Goal: Information Seeking & Learning: Find contact information

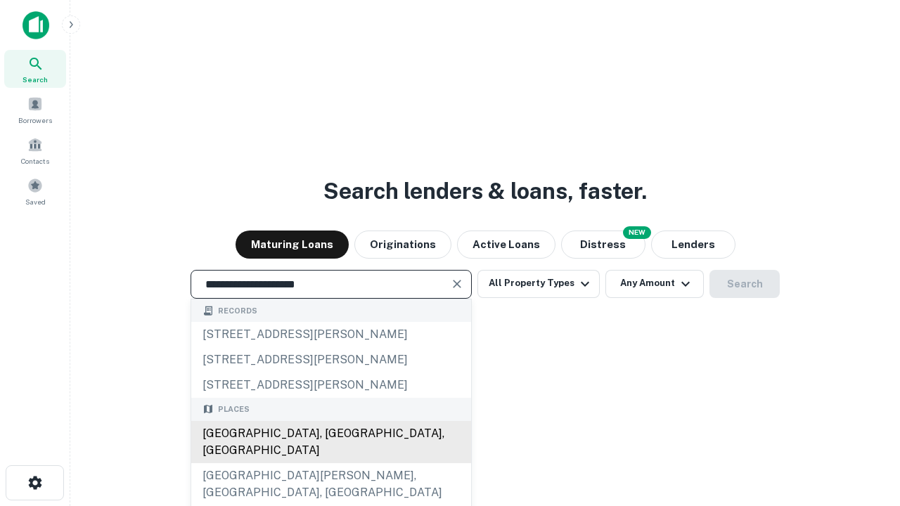
click at [330, 463] on div "[GEOGRAPHIC_DATA], [GEOGRAPHIC_DATA], [GEOGRAPHIC_DATA]" at bounding box center [331, 442] width 280 height 42
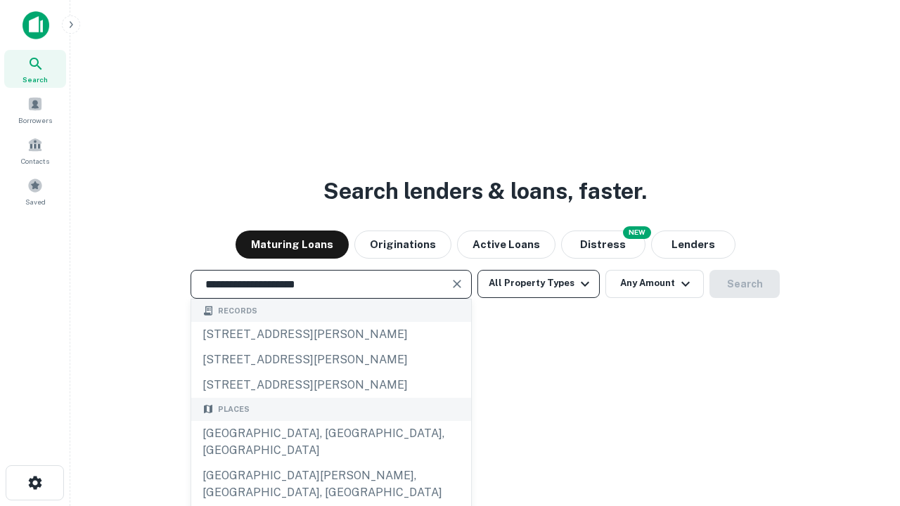
type input "**********"
click at [539, 283] on button "All Property Types" at bounding box center [538, 284] width 122 height 28
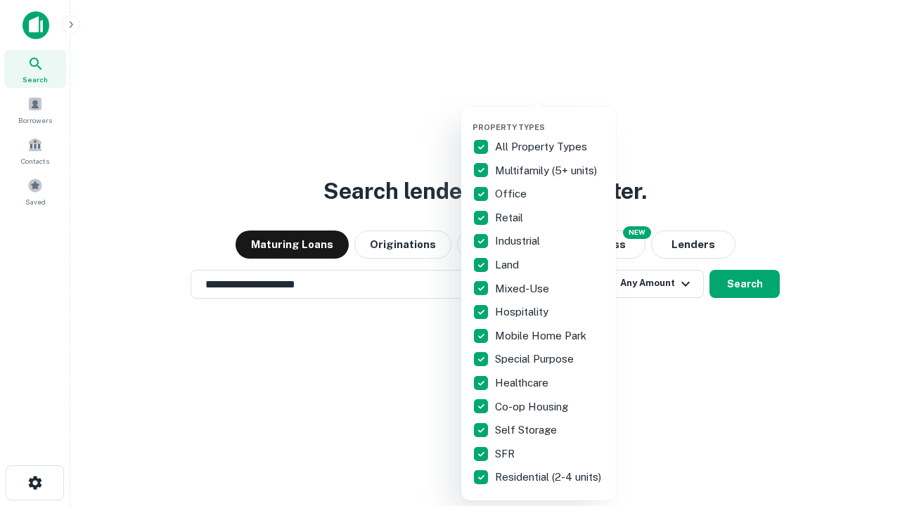
click at [550, 118] on button "button" at bounding box center [549, 118] width 155 height 1
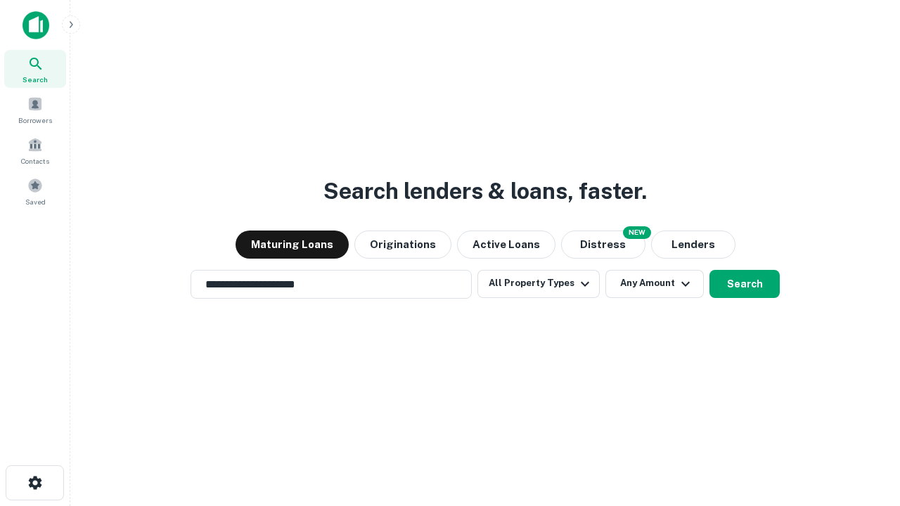
scroll to position [22, 0]
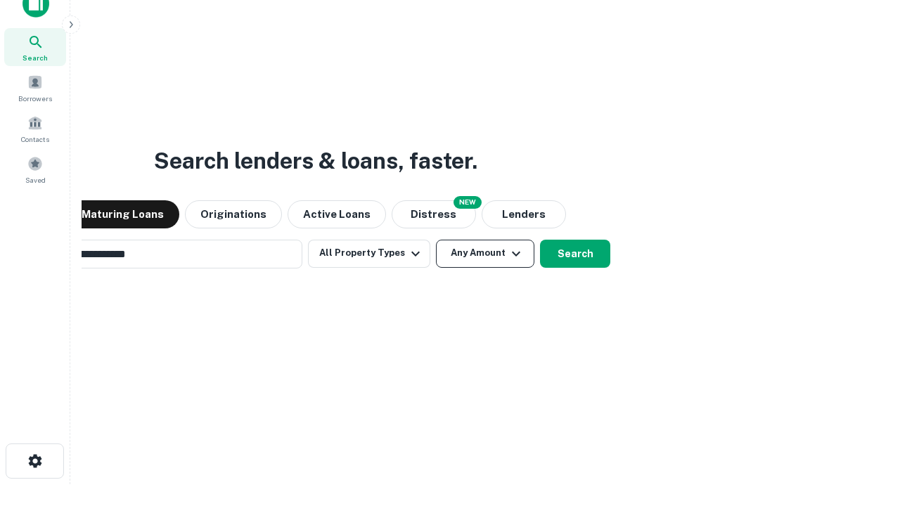
click at [436, 240] on button "Any Amount" at bounding box center [485, 254] width 98 height 28
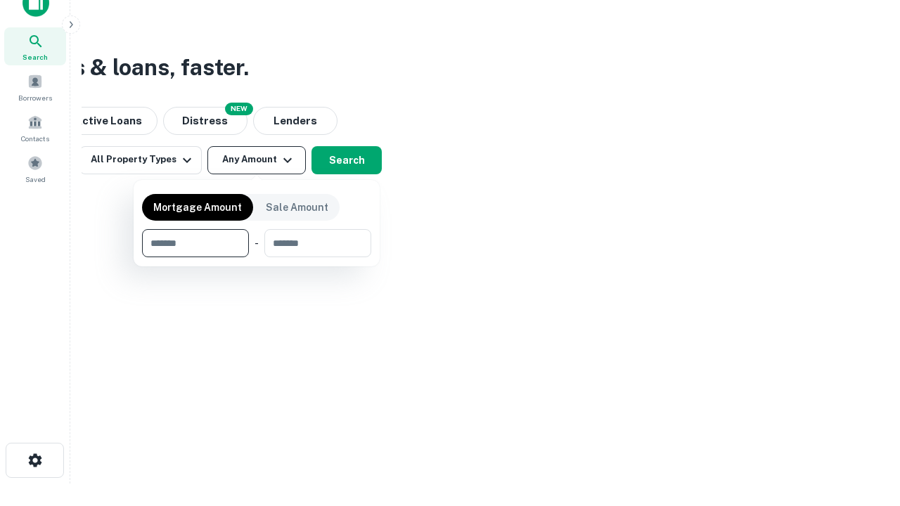
type input "*******"
click at [257, 257] on button "button" at bounding box center [256, 257] width 229 height 1
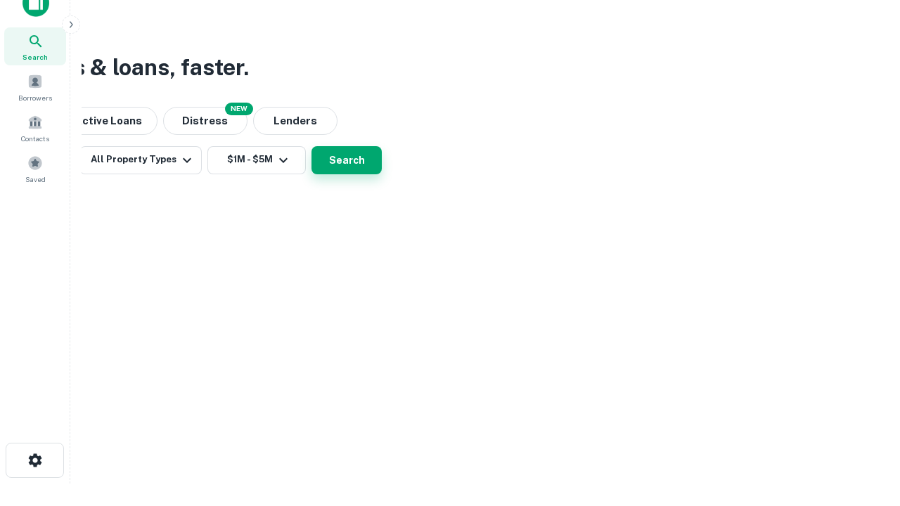
click at [382, 174] on button "Search" at bounding box center [346, 160] width 70 height 28
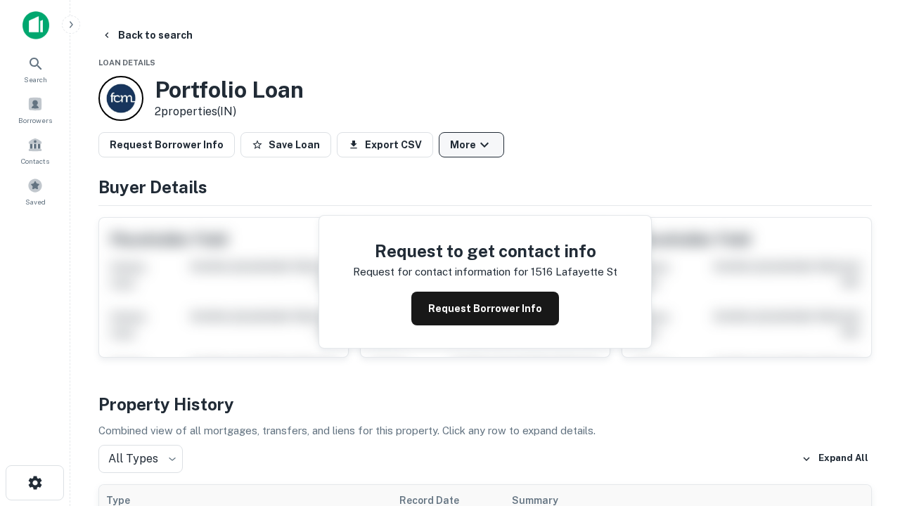
click at [471, 145] on button "More" at bounding box center [471, 144] width 65 height 25
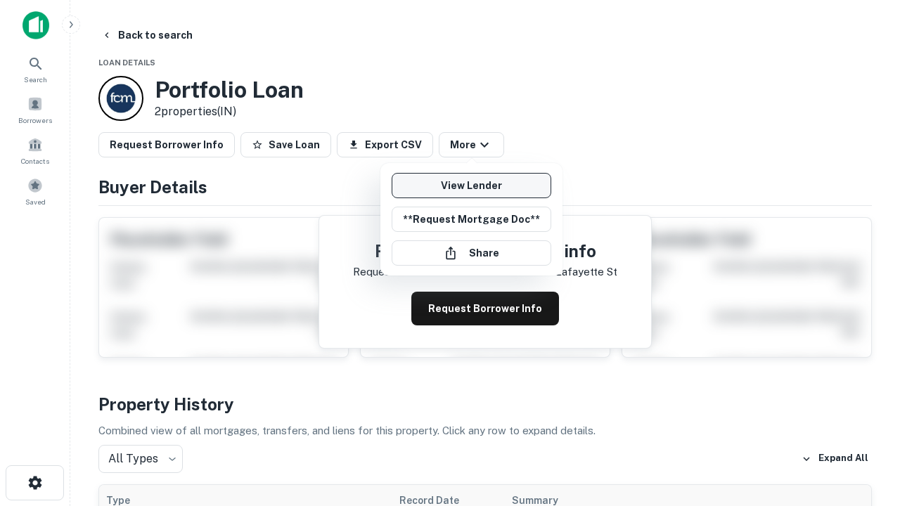
click at [471, 186] on link "View Lender" at bounding box center [472, 185] width 160 height 25
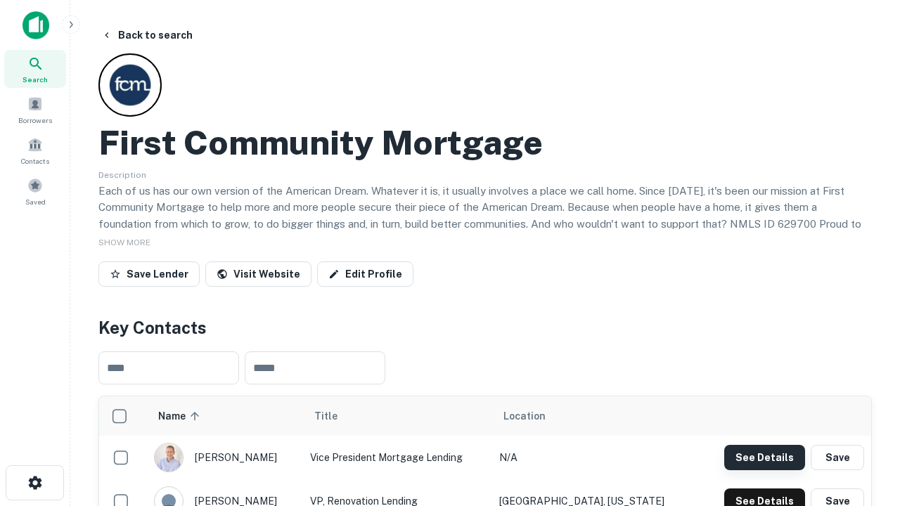
click at [764, 457] on button "See Details" at bounding box center [764, 457] width 81 height 25
click at [34, 483] on icon "button" at bounding box center [35, 483] width 17 height 17
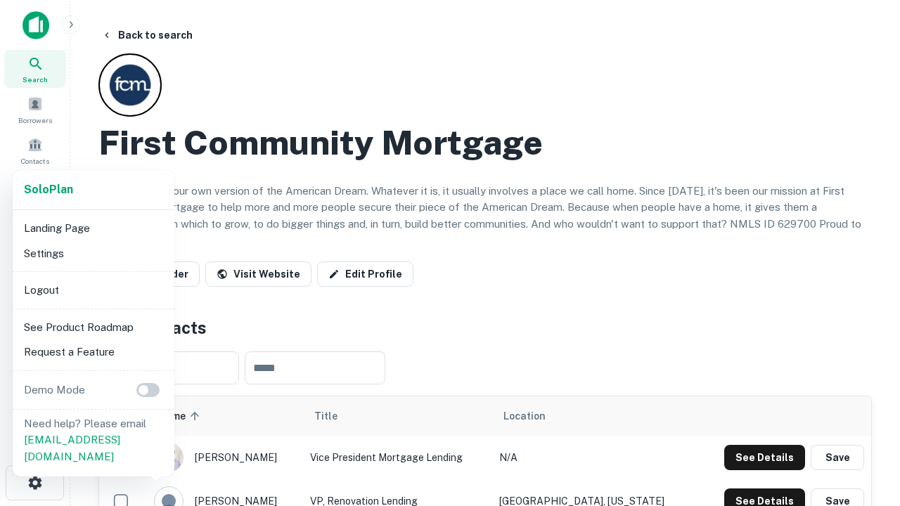
click at [93, 290] on li "Logout" at bounding box center [93, 290] width 150 height 25
